Goal: Transaction & Acquisition: Purchase product/service

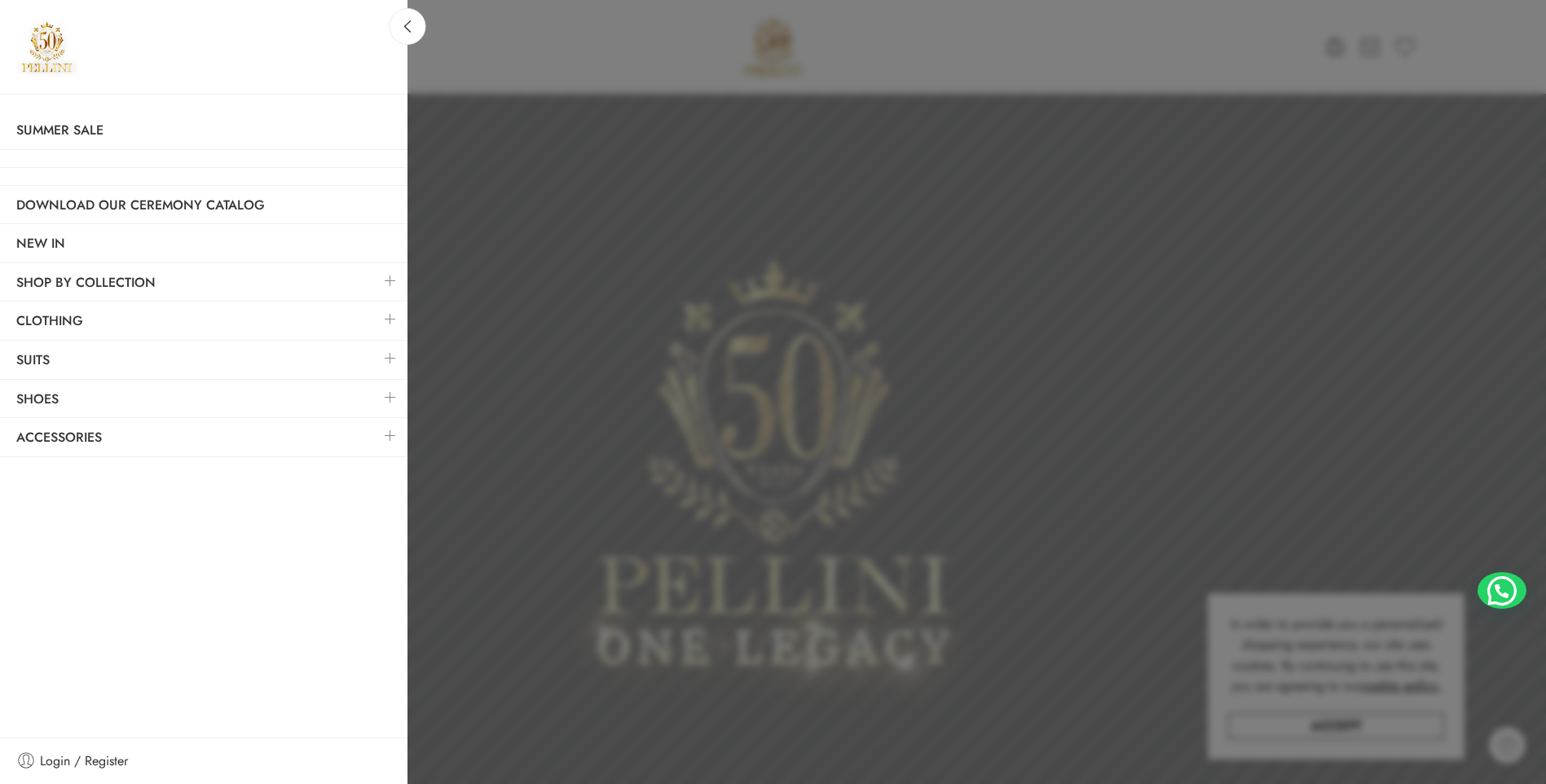
click at [396, 319] on link at bounding box center [390, 318] width 35 height 35
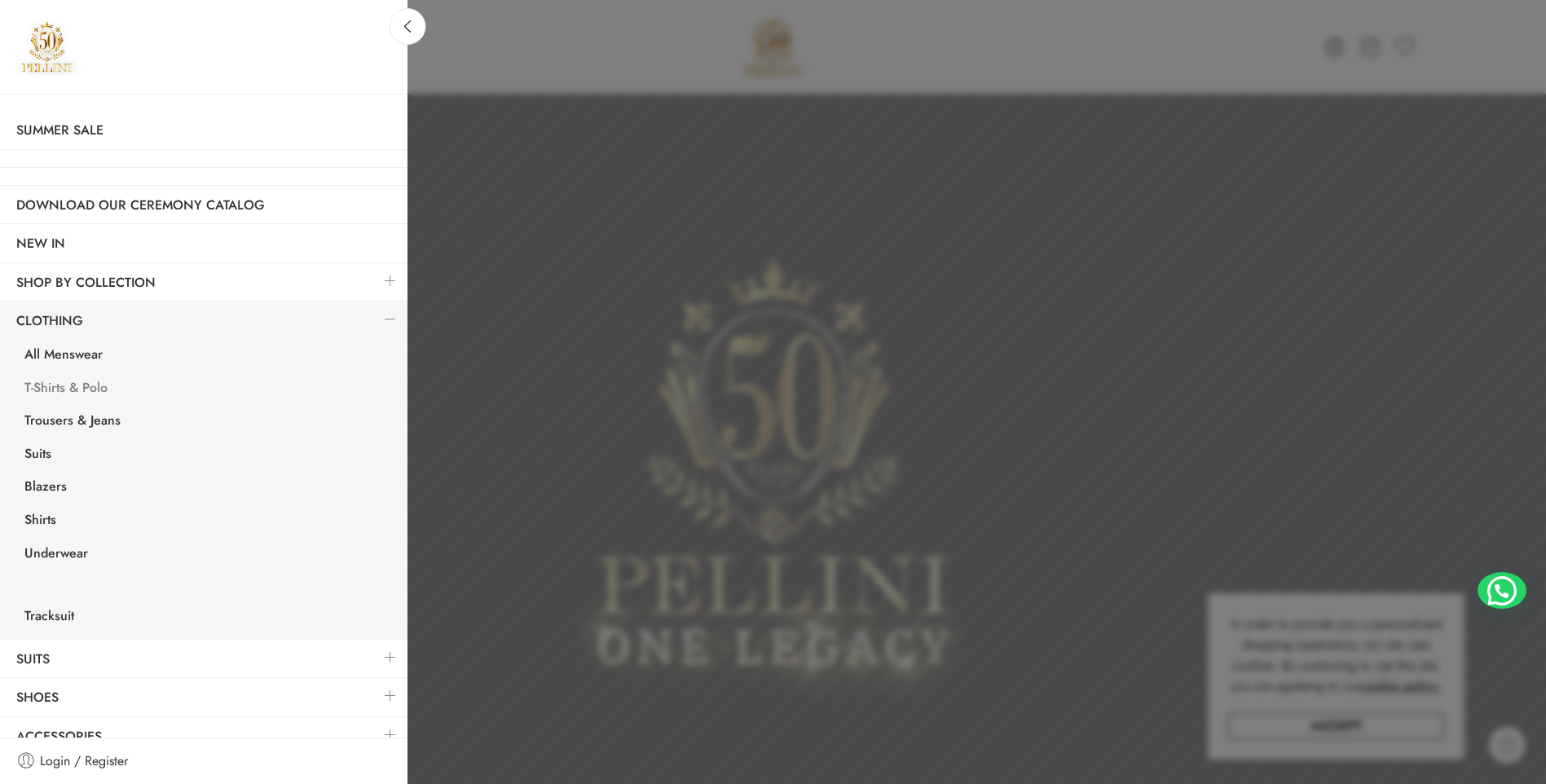
click at [75, 394] on link "T-Shirts & Polo" at bounding box center [207, 389] width 399 height 34
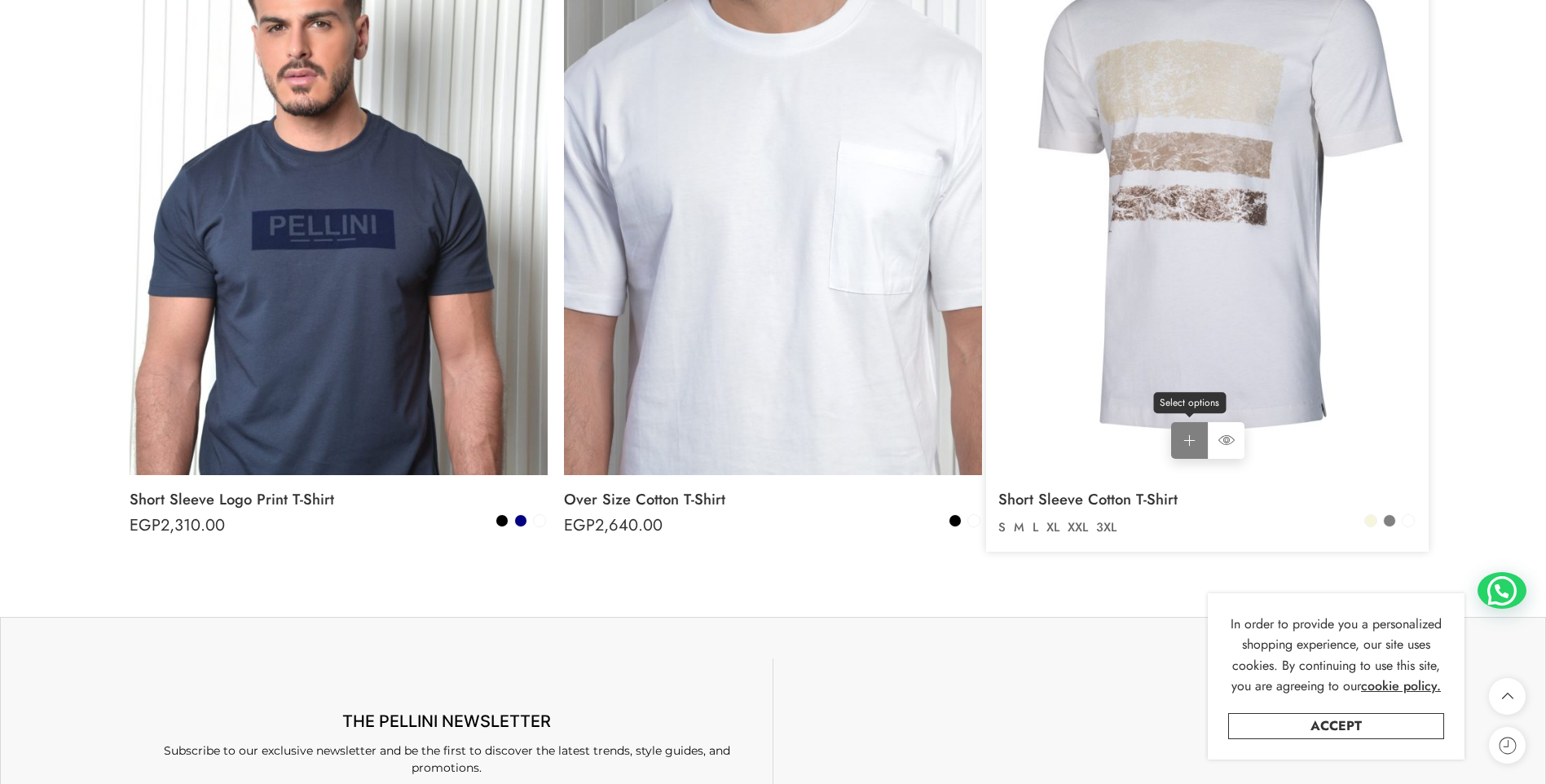
scroll to position [8961, 0]
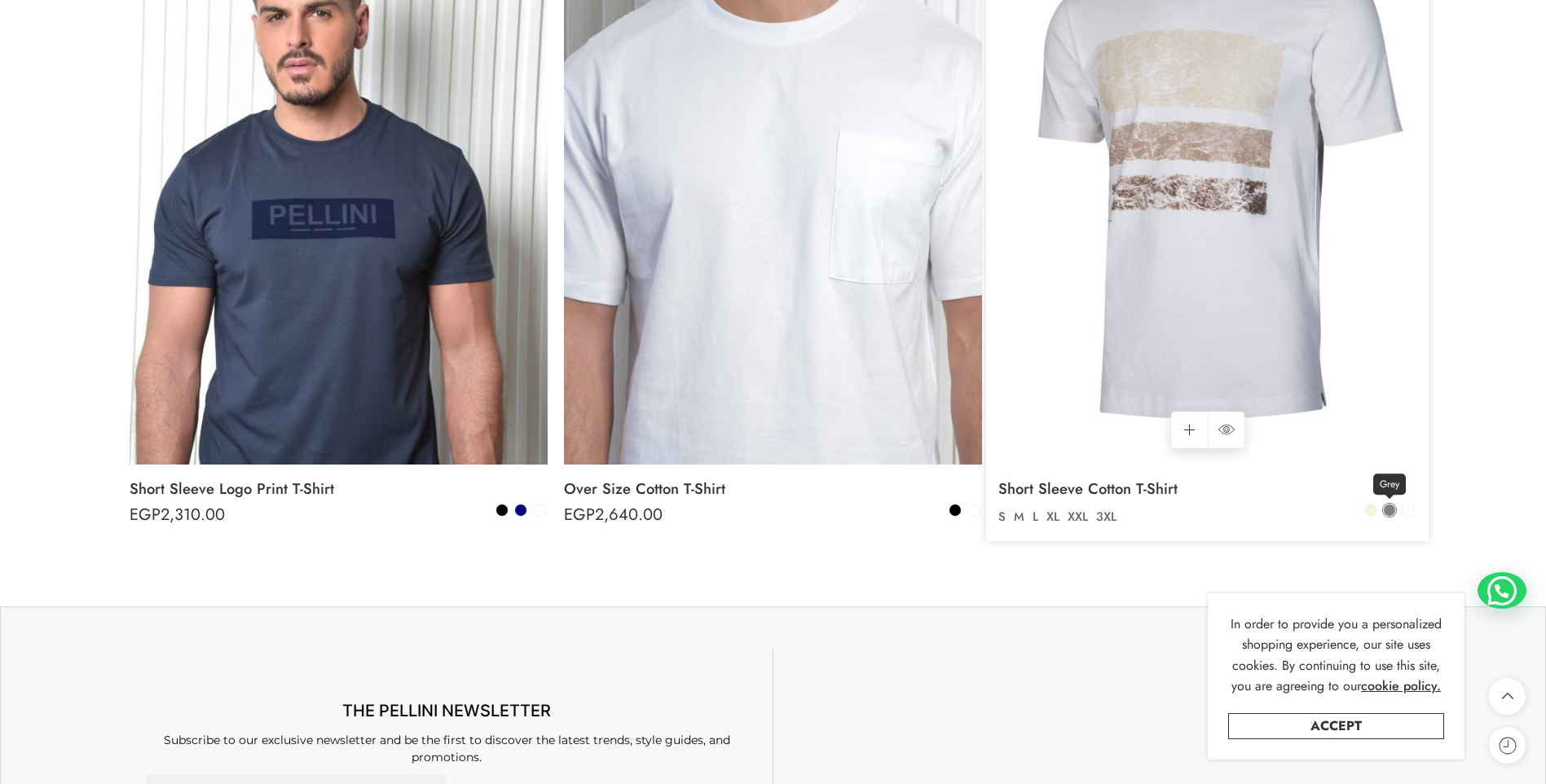
click at [1387, 510] on span at bounding box center [1388, 510] width 11 height 11
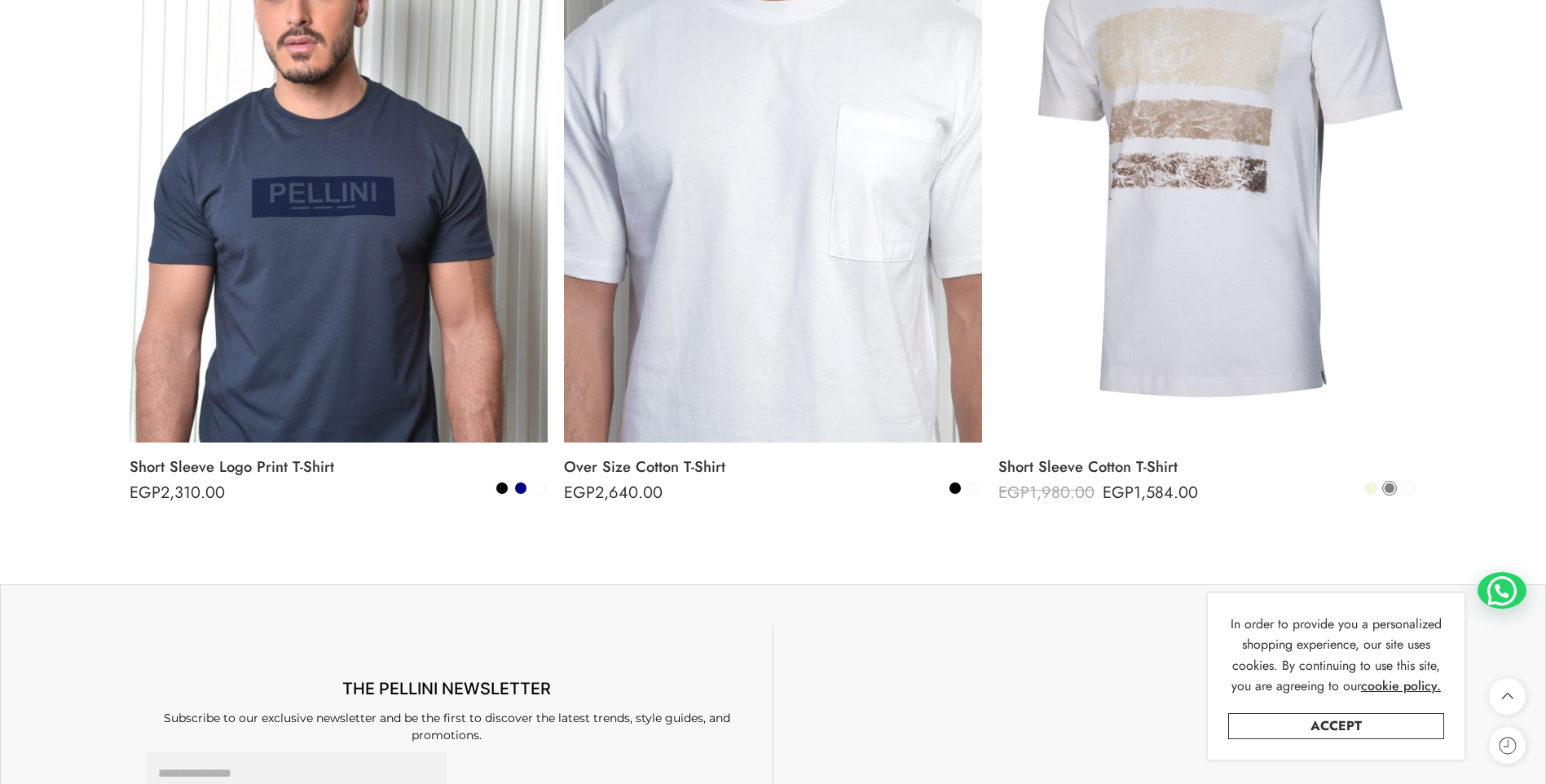
scroll to position [9042, 0]
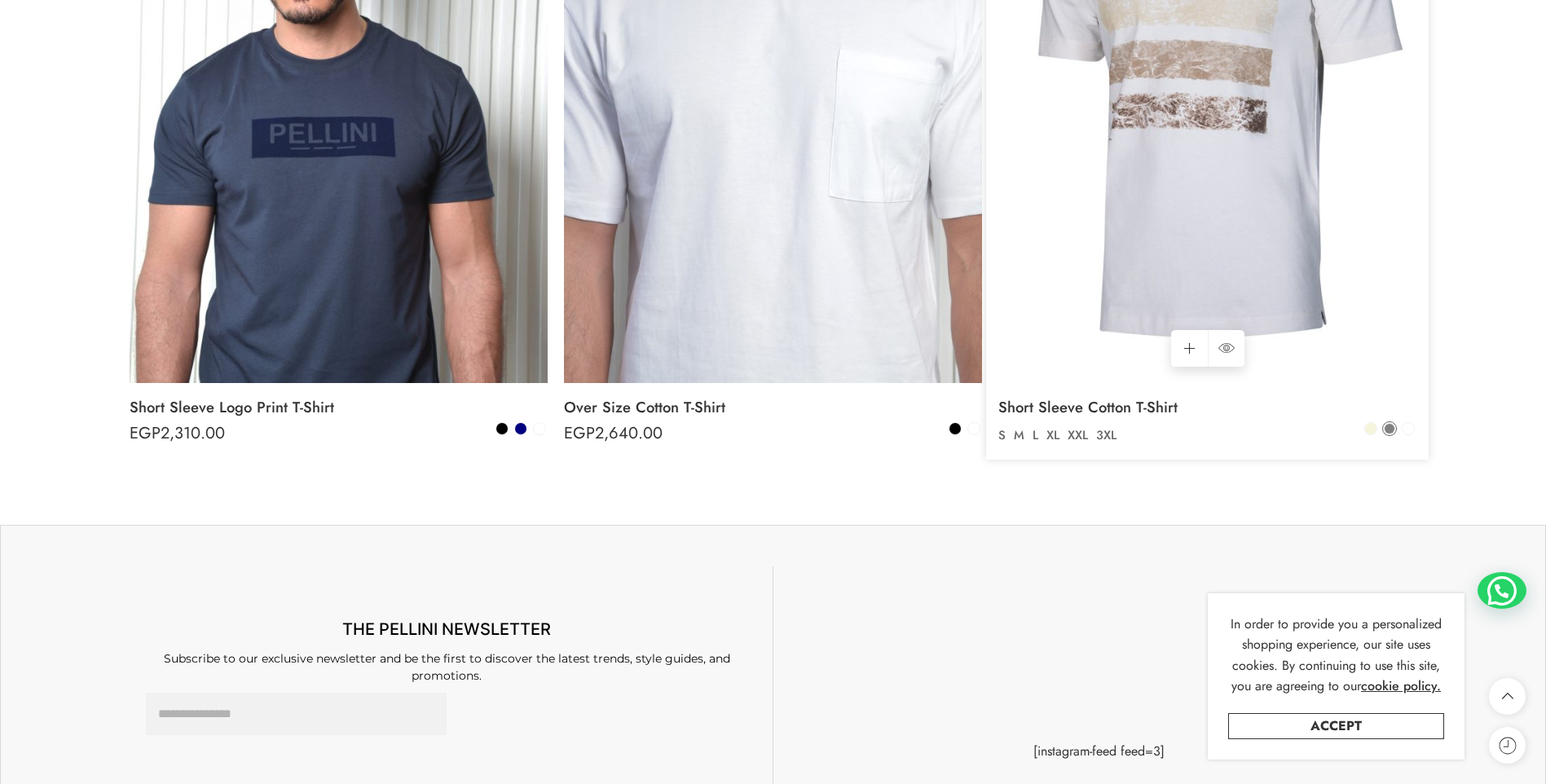
click at [1341, 292] on img at bounding box center [1207, 104] width 418 height 557
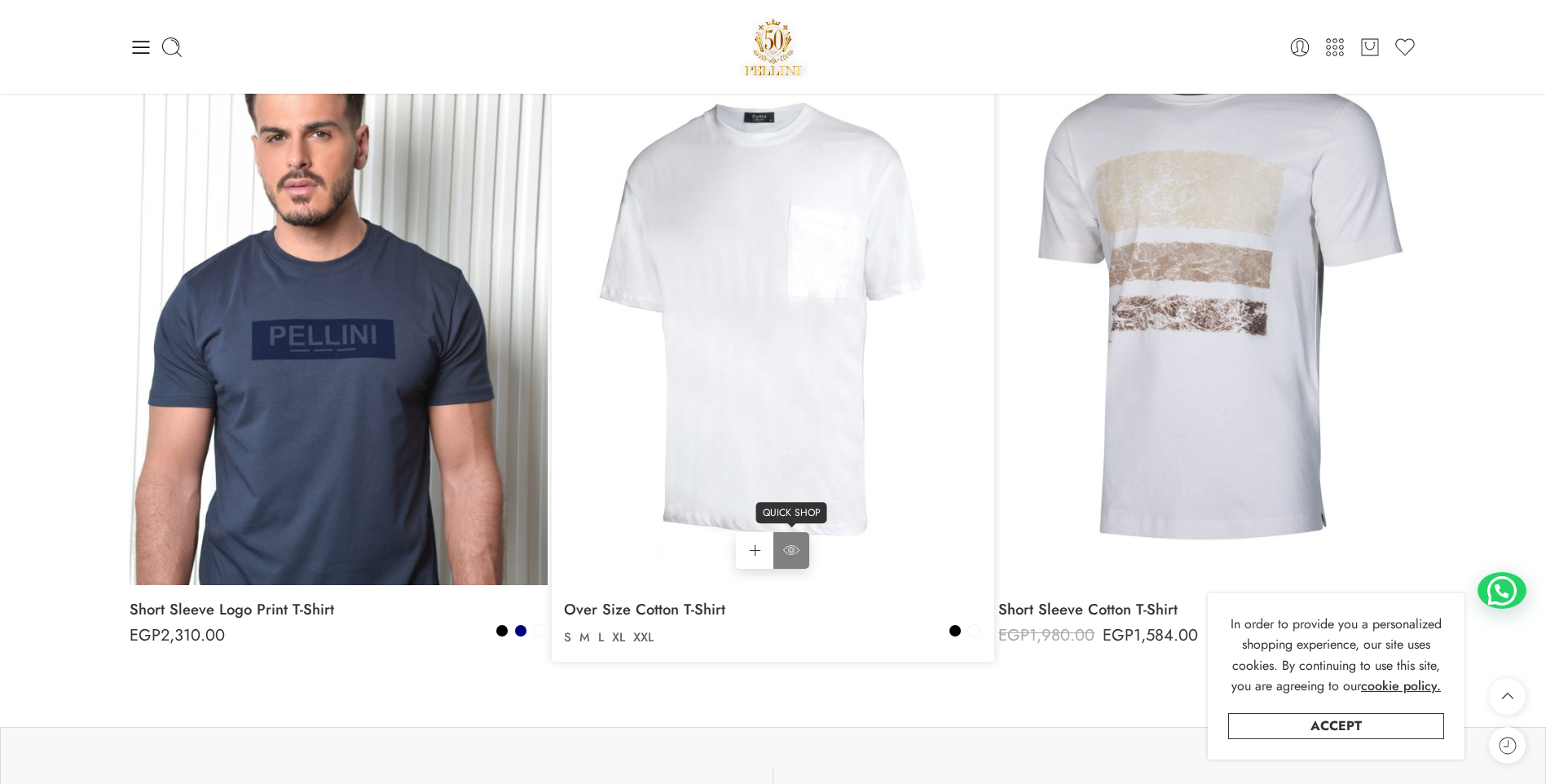
scroll to position [8798, 0]
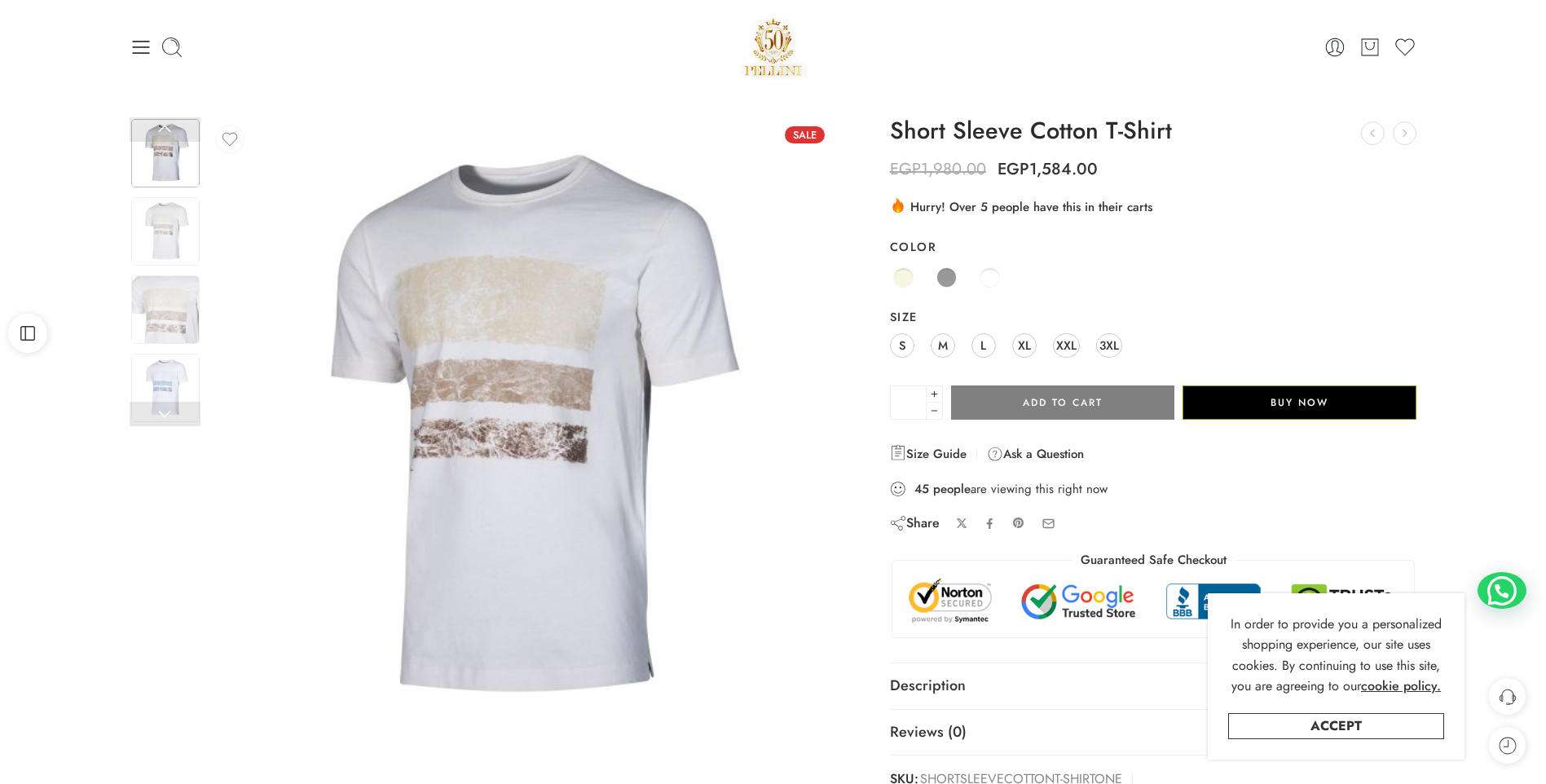
click at [942, 280] on span at bounding box center [947, 278] width 21 height 21
click at [134, 40] on icon at bounding box center [141, 47] width 23 height 22
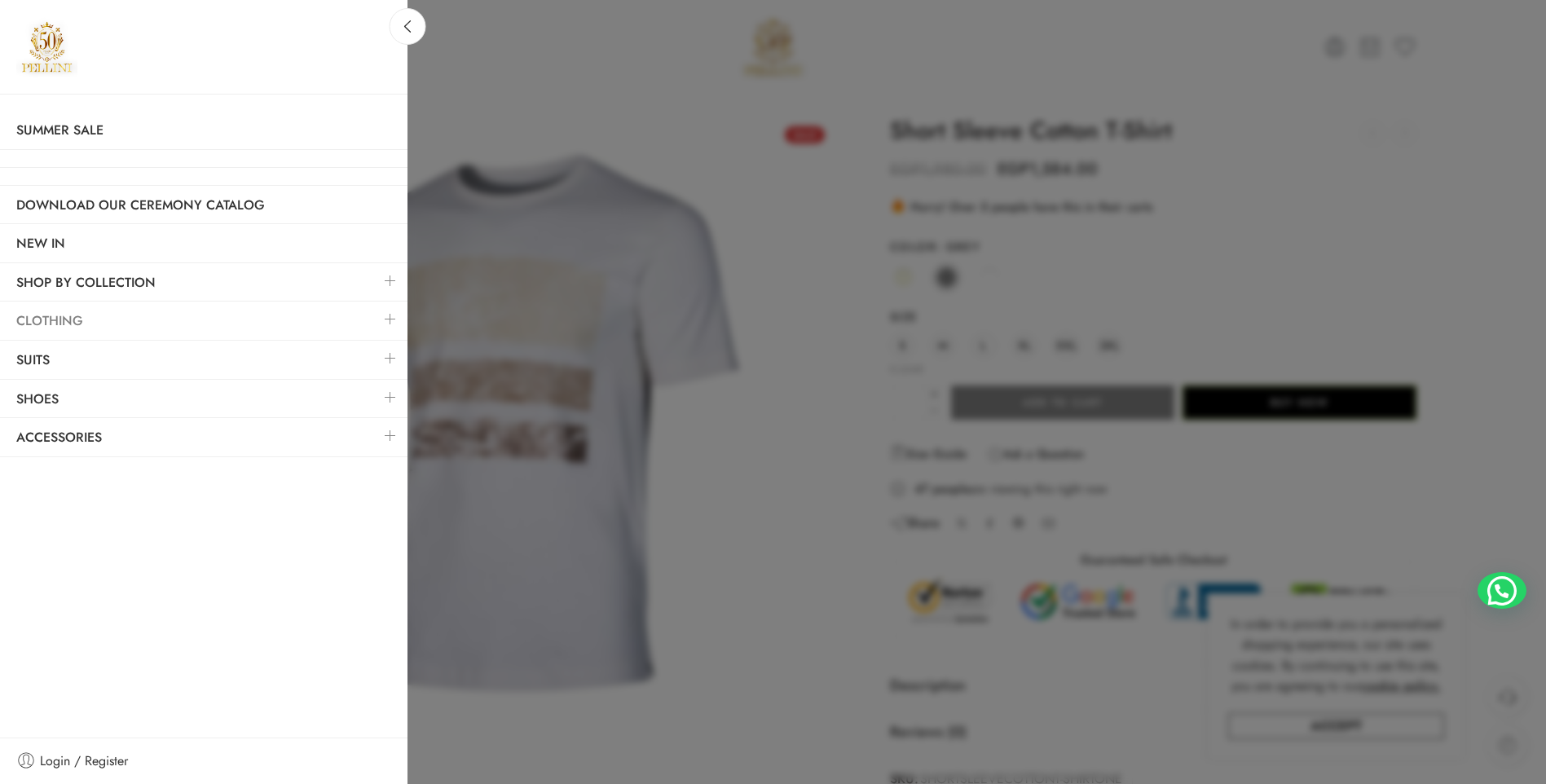
click at [213, 320] on link "Clothing" at bounding box center [203, 320] width 408 height 37
click at [387, 318] on link at bounding box center [390, 318] width 35 height 35
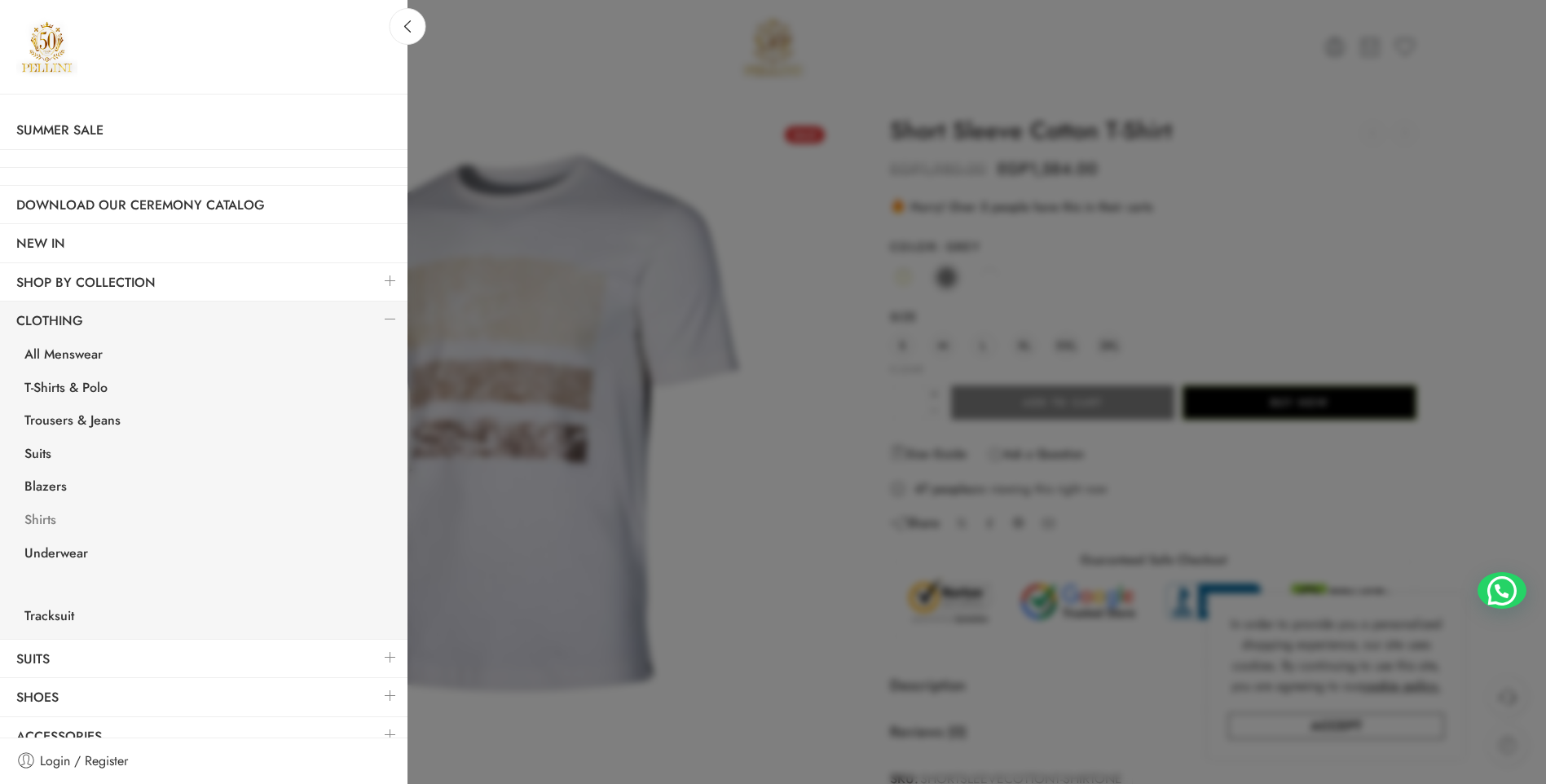
click at [49, 521] on link "Shirts" at bounding box center [207, 522] width 399 height 34
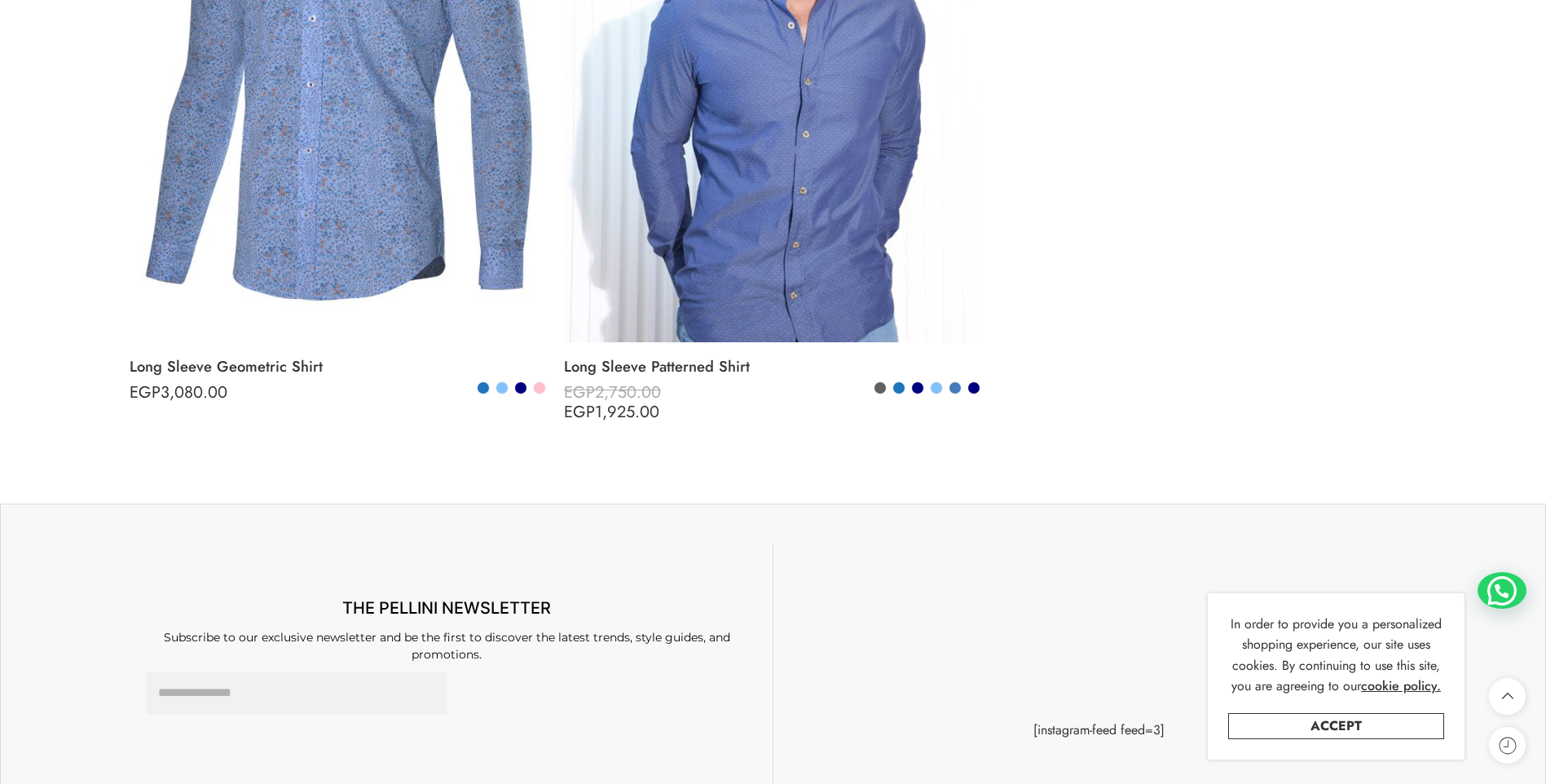
scroll to position [6680, 0]
